Goal: Task Accomplishment & Management: Use online tool/utility

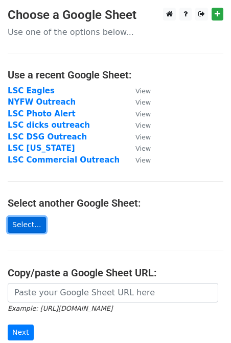
click at [31, 224] on link "Select..." at bounding box center [27, 225] width 38 height 16
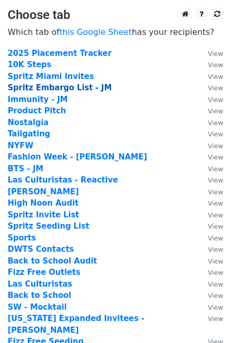
click at [55, 87] on strong "Spritz Embargo List - JM" at bounding box center [60, 87] width 104 height 9
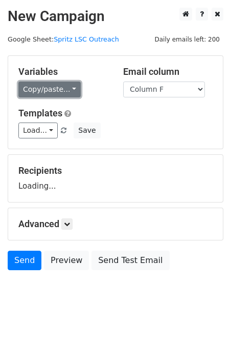
click at [54, 89] on link "Copy/paste..." at bounding box center [49, 89] width 62 height 16
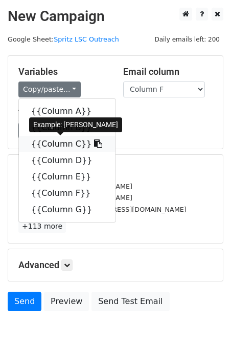
click at [48, 144] on link "{{Column C}}" at bounding box center [67, 144] width 97 height 16
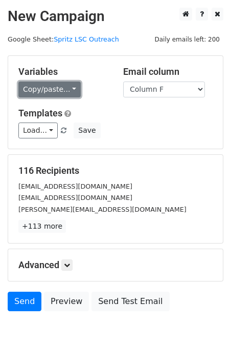
click at [42, 92] on link "Copy/paste..." at bounding box center [49, 89] width 62 height 16
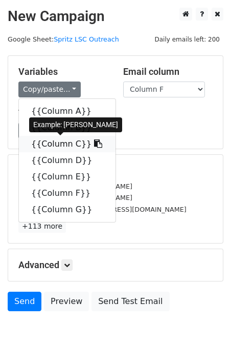
click at [61, 149] on link "{{Column C}}" at bounding box center [67, 144] width 97 height 16
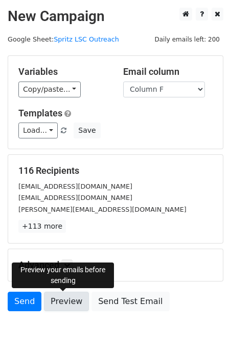
click at [62, 301] on link "Preview" at bounding box center [66, 300] width 45 height 19
click at [62, 300] on link "Preview" at bounding box center [66, 300] width 45 height 19
click at [61, 301] on link "Preview" at bounding box center [66, 300] width 45 height 19
